Goal: Task Accomplishment & Management: Complete application form

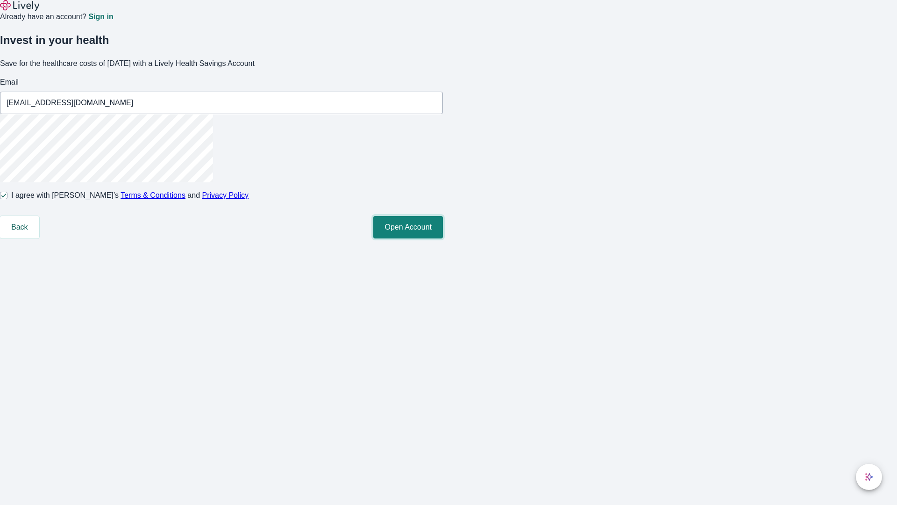
click at [443, 238] on button "Open Account" at bounding box center [408, 227] width 70 height 22
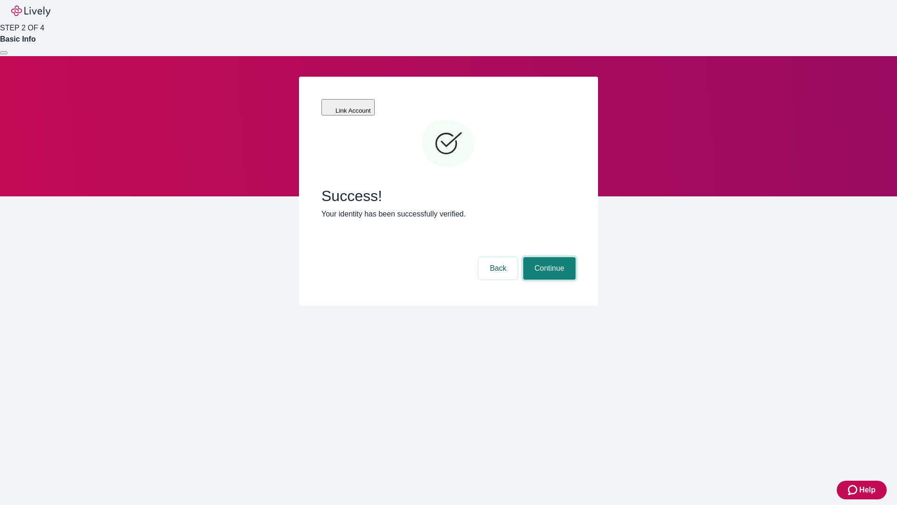
click at [548, 257] on button "Continue" at bounding box center [550, 268] width 52 height 22
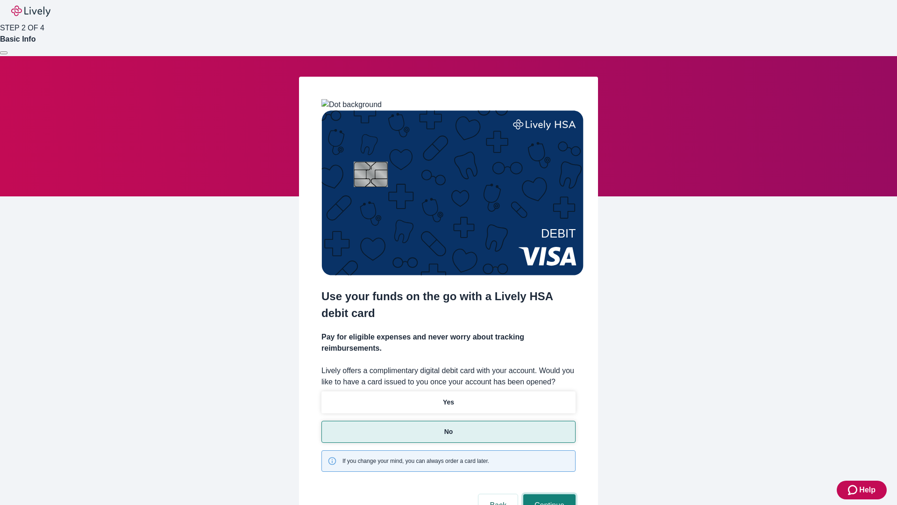
click at [548, 494] on button "Continue" at bounding box center [550, 505] width 52 height 22
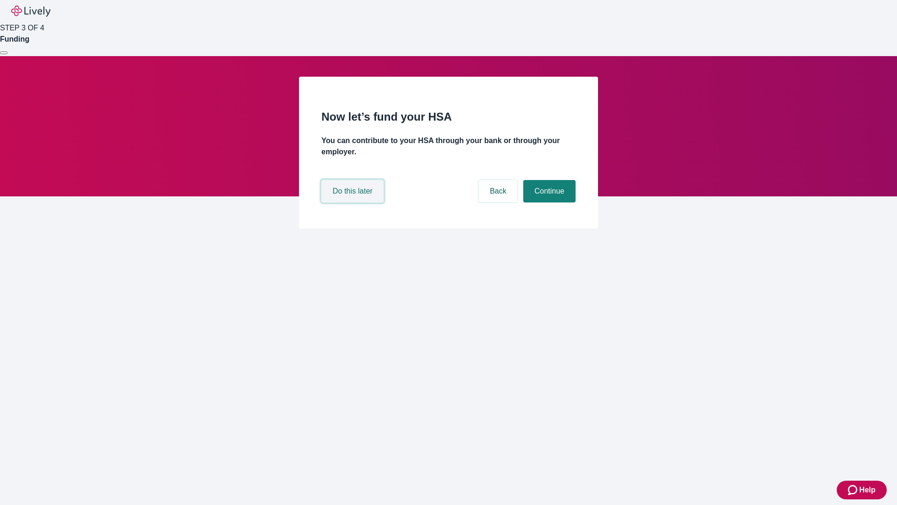
click at [354, 202] on button "Do this later" at bounding box center [353, 191] width 62 height 22
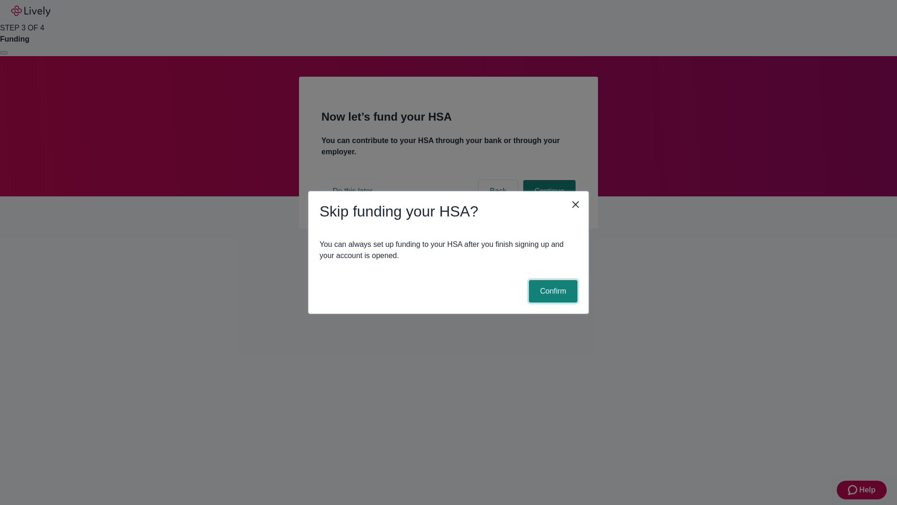
click at [552, 291] on button "Confirm" at bounding box center [553, 291] width 49 height 22
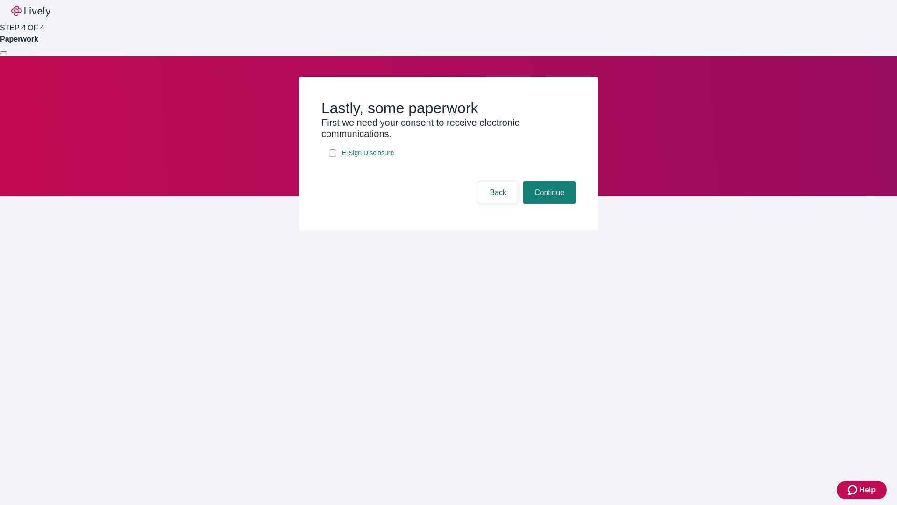
click at [4, 53] on div at bounding box center [4, 53] width 0 height 0
